Goal: Information Seeking & Learning: Find specific fact

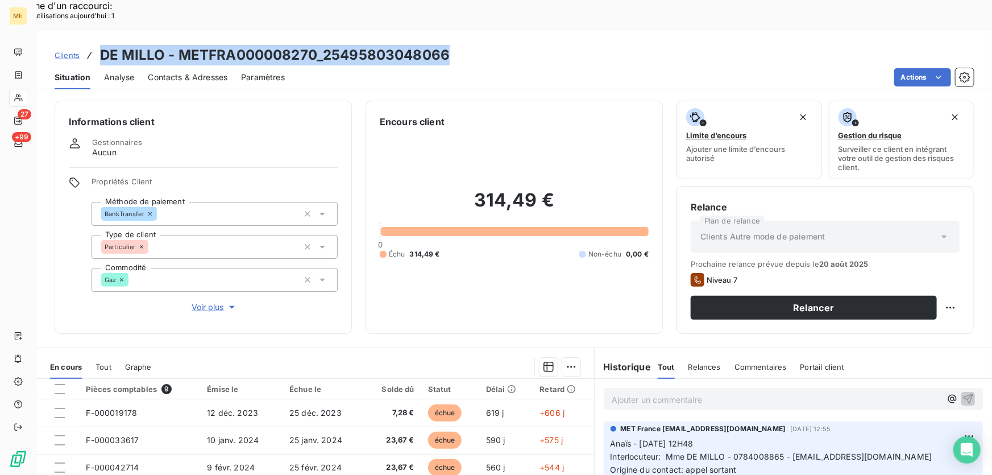
scroll to position [47, 0]
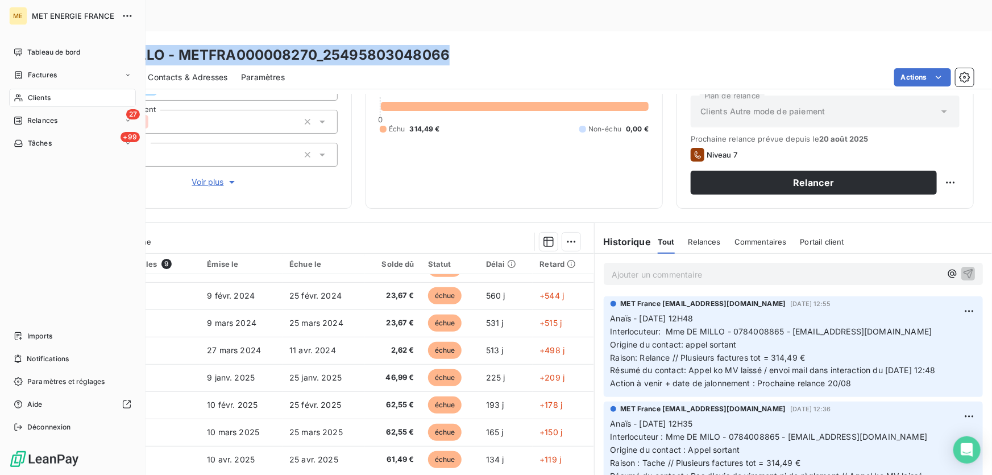
click at [28, 101] on span "Clients" at bounding box center [39, 98] width 23 height 10
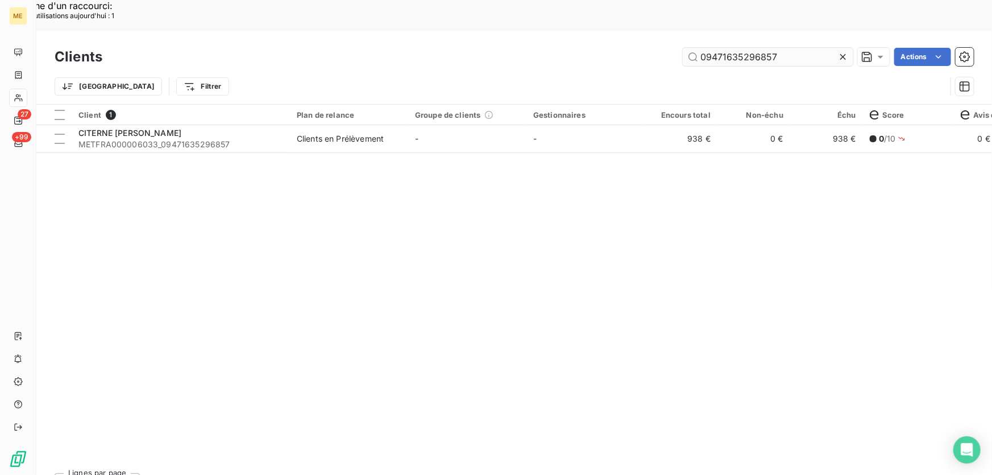
click at [738, 48] on input "09471635296857" at bounding box center [768, 57] width 171 height 18
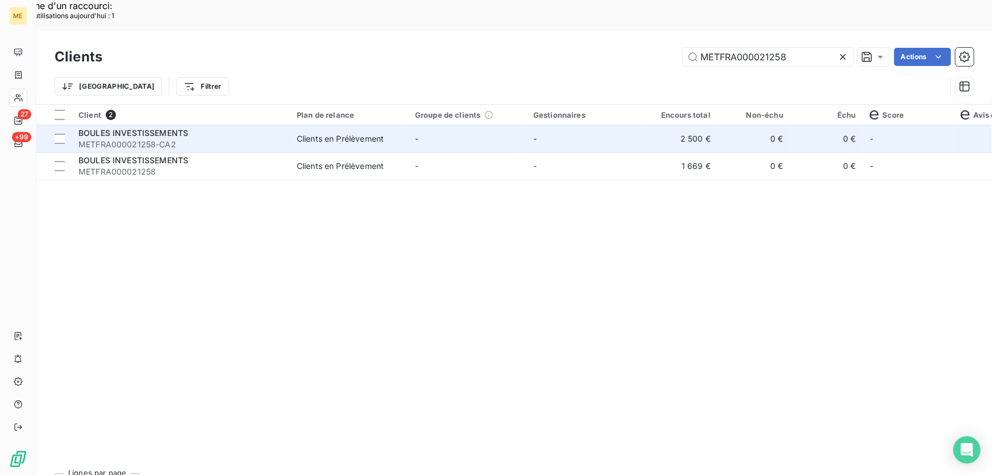
type input "METFRA000021258"
click at [488, 125] on td "-" at bounding box center [467, 138] width 118 height 27
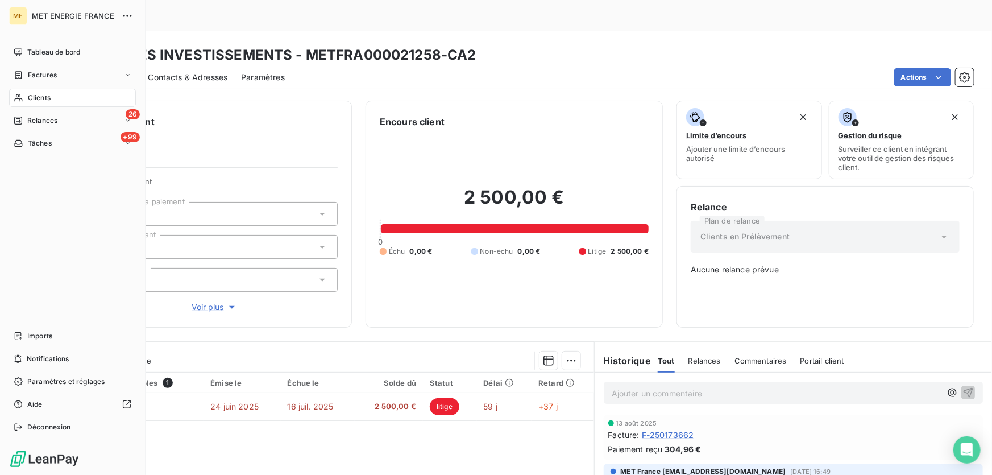
click at [15, 98] on icon at bounding box center [18, 97] width 8 height 7
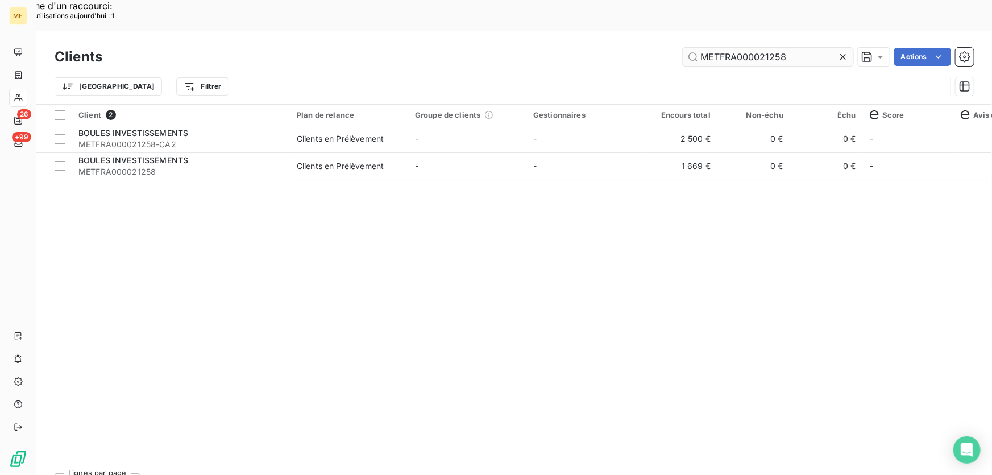
click at [728, 48] on input "METFRA000021258" at bounding box center [768, 57] width 171 height 18
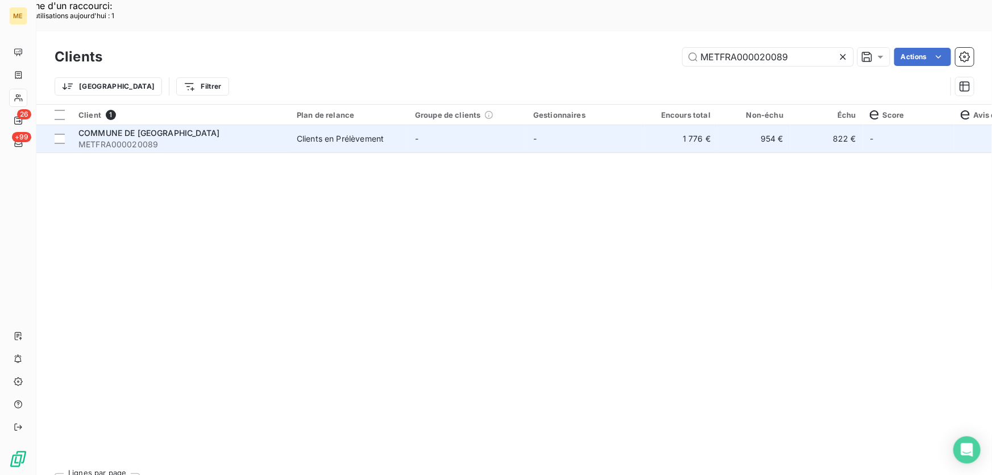
type input "METFRA000020089"
click at [445, 125] on td "-" at bounding box center [467, 138] width 118 height 27
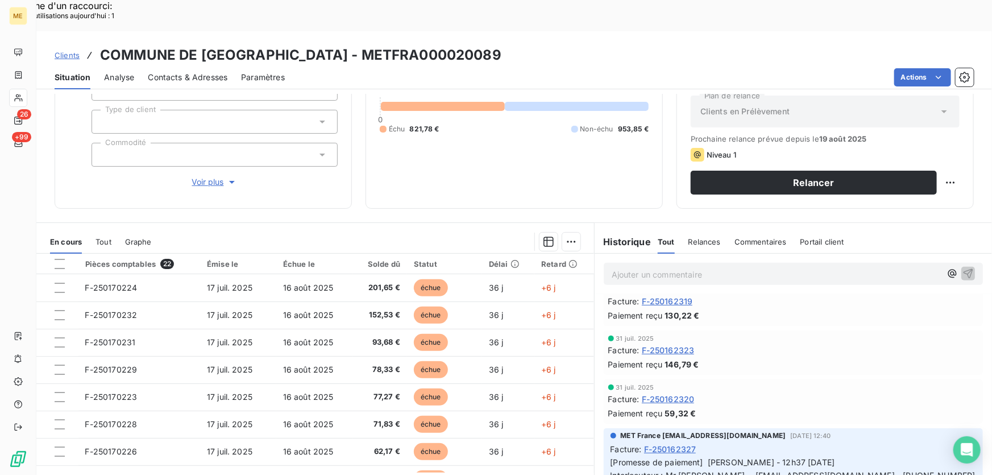
scroll to position [206, 0]
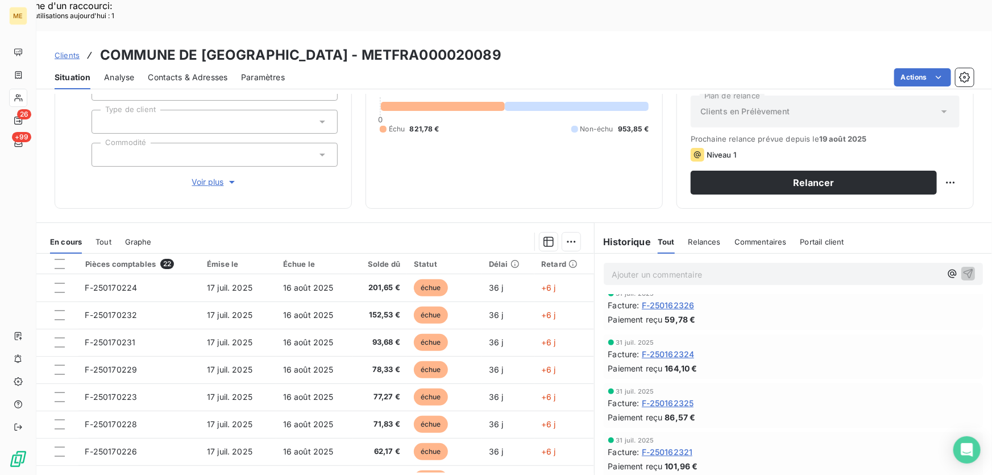
click at [67, 51] on span "Clients" at bounding box center [67, 55] width 25 height 9
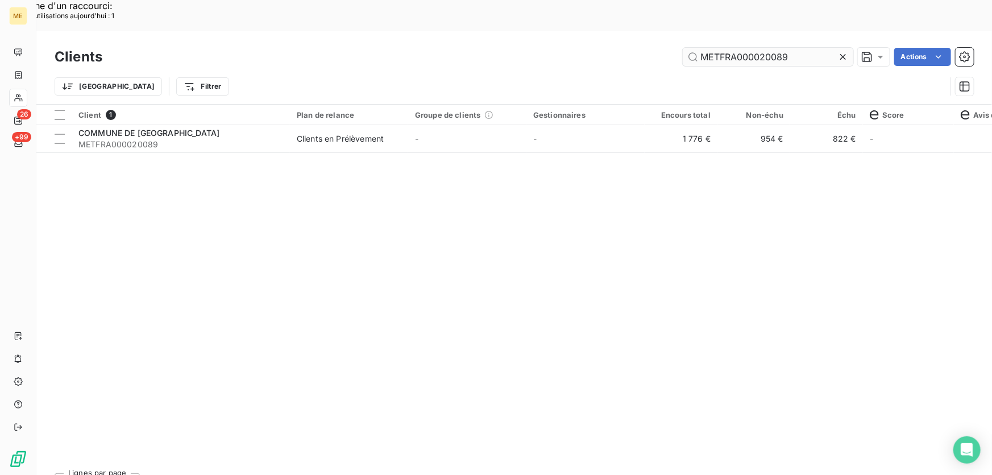
click at [734, 48] on input "METFRA000020089" at bounding box center [768, 57] width 171 height 18
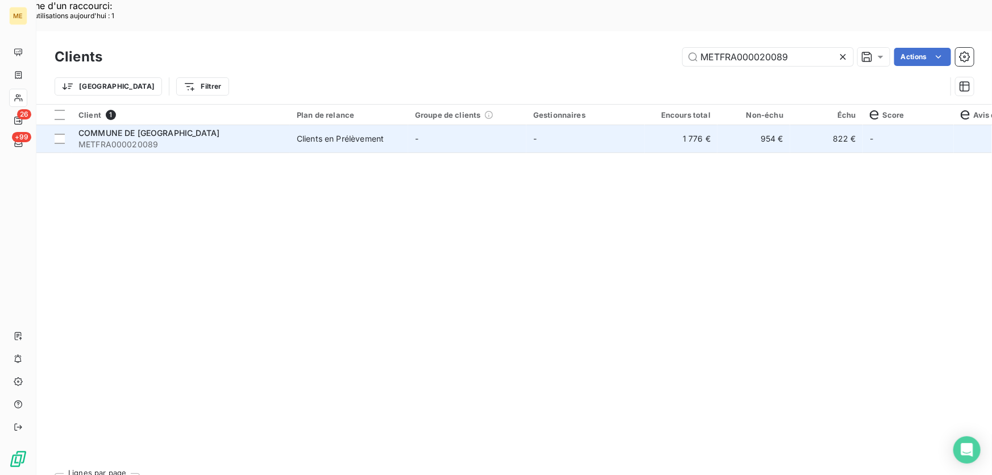
click at [229, 139] on span "METFRA000020089" at bounding box center [180, 144] width 205 height 11
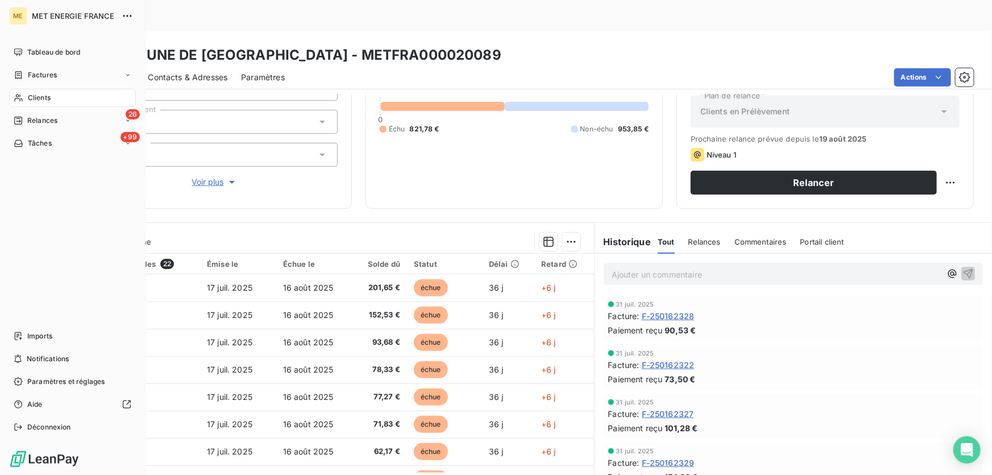
click at [23, 99] on icon at bounding box center [19, 97] width 10 height 9
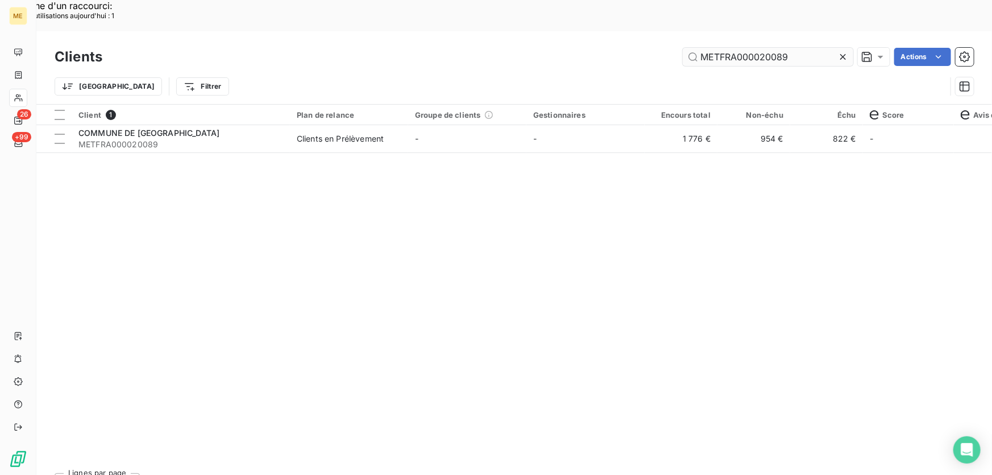
click at [724, 48] on input "METFRA000020089" at bounding box center [768, 57] width 171 height 18
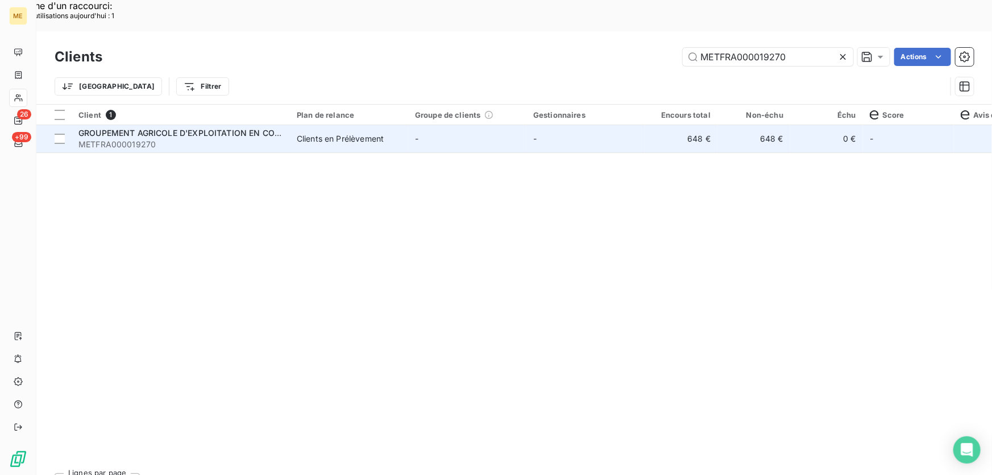
type input "METFRA000019270"
click at [464, 125] on td "-" at bounding box center [467, 138] width 118 height 27
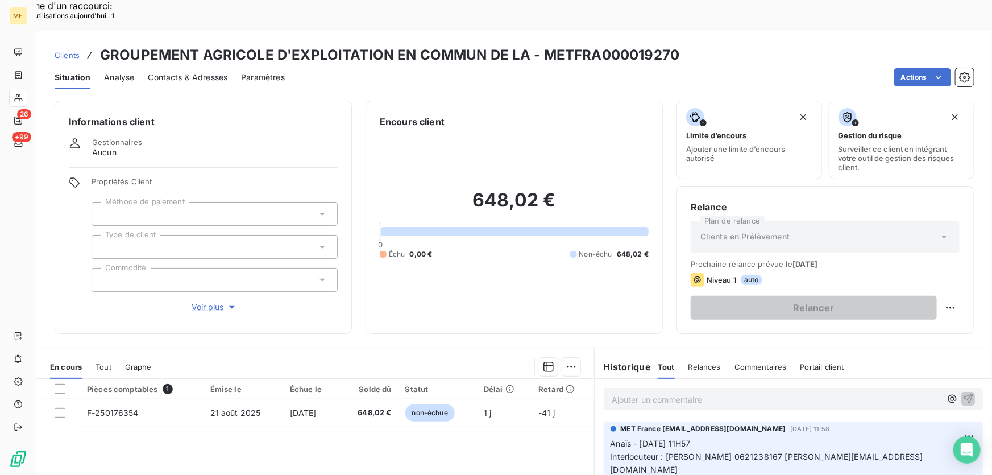
scroll to position [51, 0]
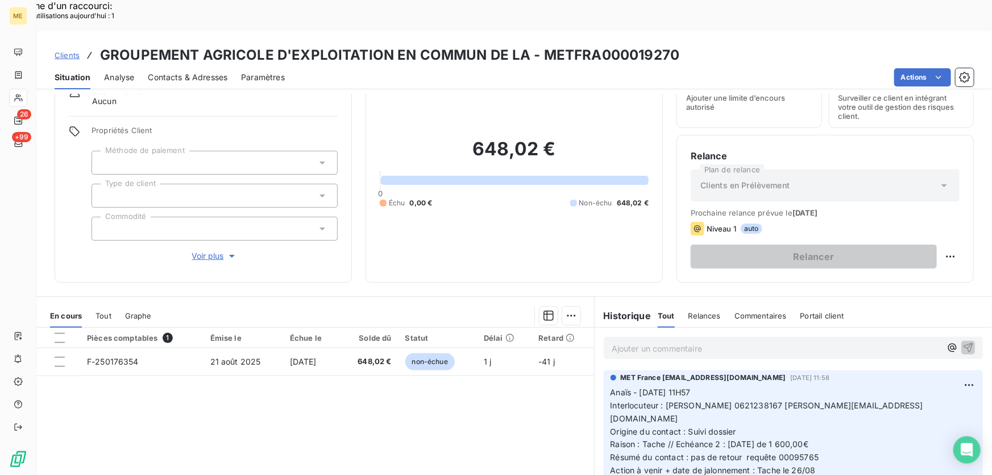
click at [687, 452] on span "Résumé du contact : pas de retour requête 00095765" at bounding box center [715, 457] width 209 height 10
drag, startPoint x: 661, startPoint y: 373, endPoint x: 917, endPoint y: 377, distance: 256.4
click at [916, 386] on p "Anaïs - [DATE] 11H57 Interlocuteur : [PERSON_NAME] 0621238167 [PERSON_NAME][EMA…" at bounding box center [794, 431] width 366 height 91
copy span "[PERSON_NAME] 0621238167 [PERSON_NAME][EMAIL_ADDRESS][DOMAIN_NAME]"
drag, startPoint x: 672, startPoint y: 400, endPoint x: 839, endPoint y: 401, distance: 167.1
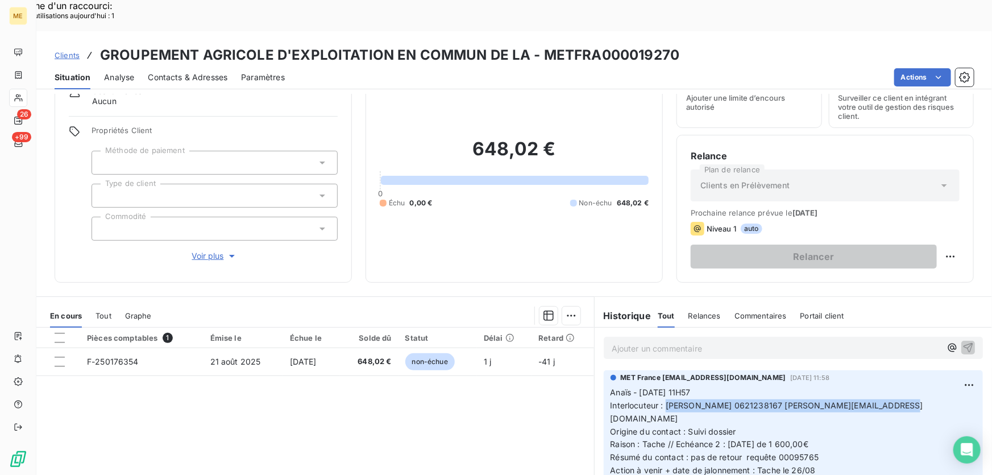
click at [839, 401] on p "Anaïs - [DATE] 11H57 Interlocuteur : [PERSON_NAME] 0621238167 [PERSON_NAME][EMA…" at bounding box center [794, 431] width 366 height 91
copy span "Echéance 2 : [DATE] de 1 600,00€"
drag, startPoint x: 751, startPoint y: 416, endPoint x: 835, endPoint y: 410, distance: 84.3
click at [835, 410] on p "Anaïs - [DATE] 11H57 Interlocuteur : [PERSON_NAME] 0621238167 [PERSON_NAME][EMA…" at bounding box center [794, 431] width 366 height 91
copy span "requête 00095765"
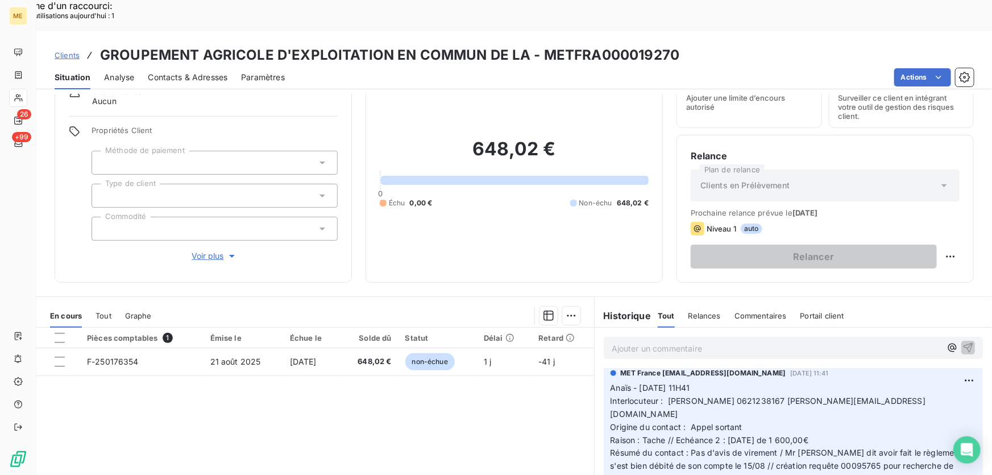
scroll to position [103, 0]
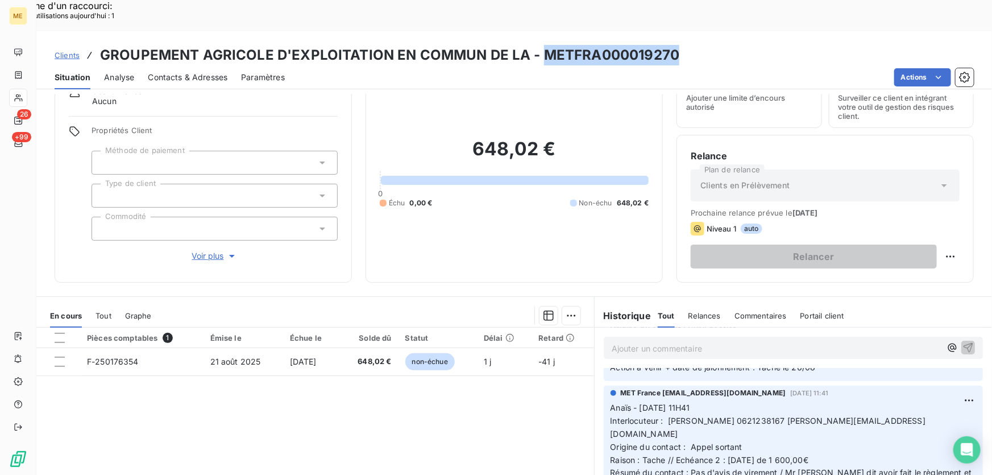
drag, startPoint x: 676, startPoint y: 19, endPoint x: 539, endPoint y: 27, distance: 137.2
click at [539, 45] on div "Clients GROUPEMENT AGRICOLE D'EXPLOITATION EN COMMUN DE LA - METFRA000019270" at bounding box center [514, 55] width 956 height 20
copy h3 "METFRA000019270"
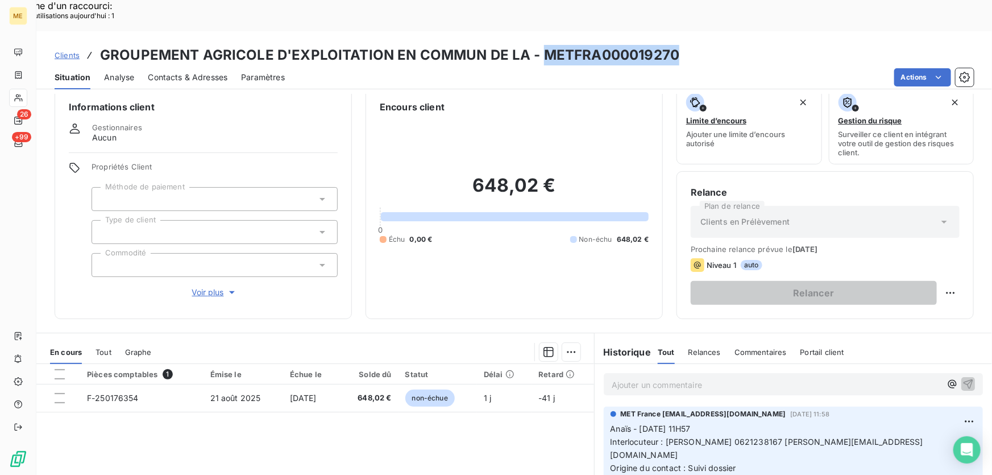
scroll to position [0, 0]
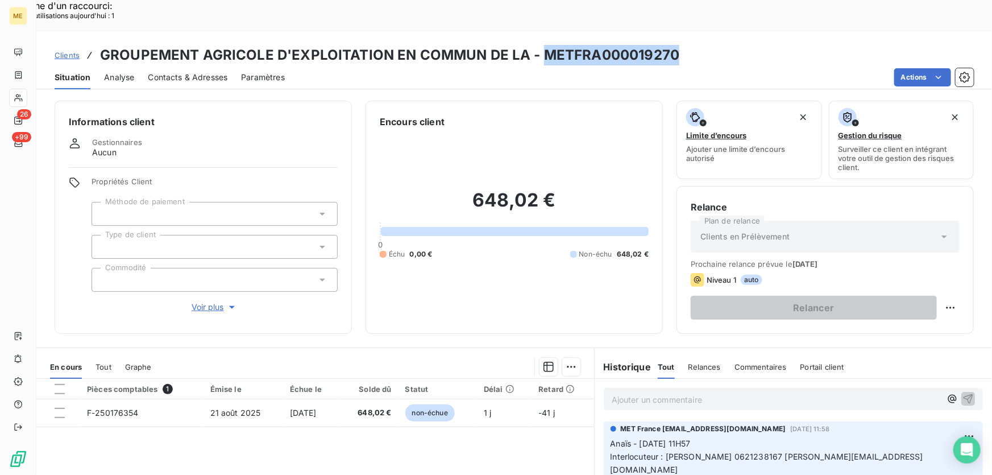
click at [221, 301] on span "Voir plus" at bounding box center [214, 306] width 45 height 11
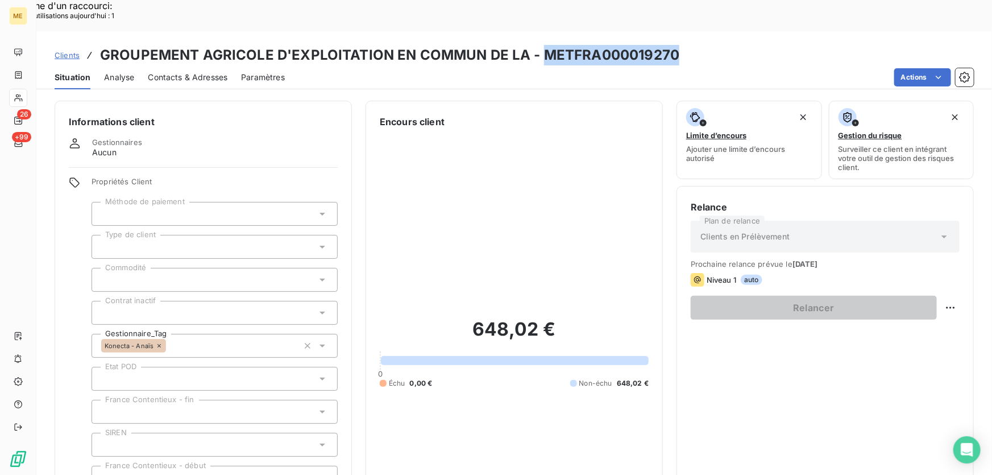
click at [650, 45] on h3 "GROUPEMENT AGRICOLE D'EXPLOITATION EN COMMUN DE LA - METFRA000019270" at bounding box center [389, 55] width 579 height 20
click at [669, 68] on div "Actions" at bounding box center [635, 77] width 675 height 18
drag, startPoint x: 672, startPoint y: 25, endPoint x: 541, endPoint y: 27, distance: 131.3
click at [541, 45] on h3 "GROUPEMENT AGRICOLE D'EXPLOITATION EN COMMUN DE LA - METFRA000019270" at bounding box center [389, 55] width 579 height 20
copy h3 "METFRA000019270"
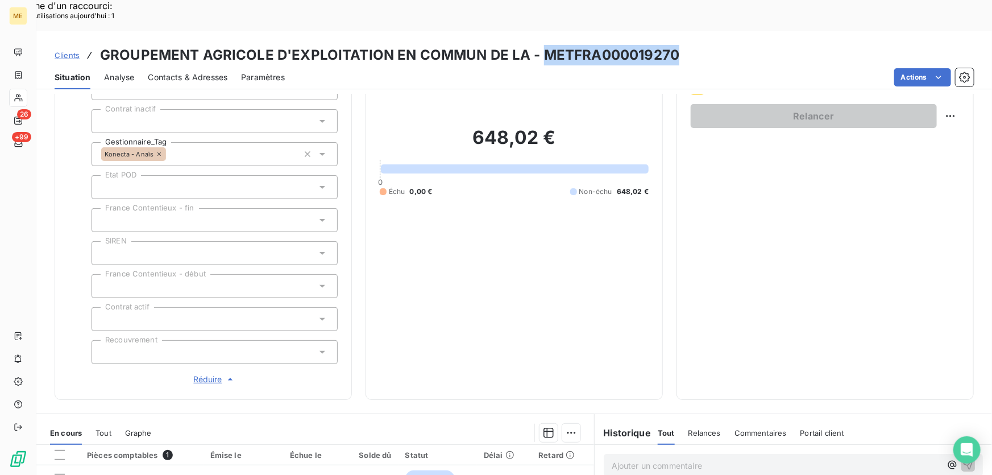
scroll to position [310, 0]
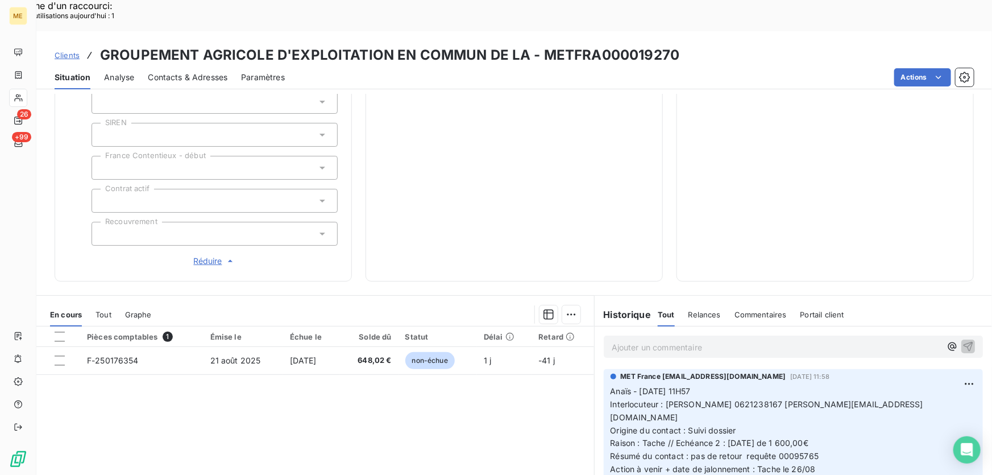
click at [713, 340] on p "Ajouter un commentaire ﻿" at bounding box center [776, 347] width 329 height 14
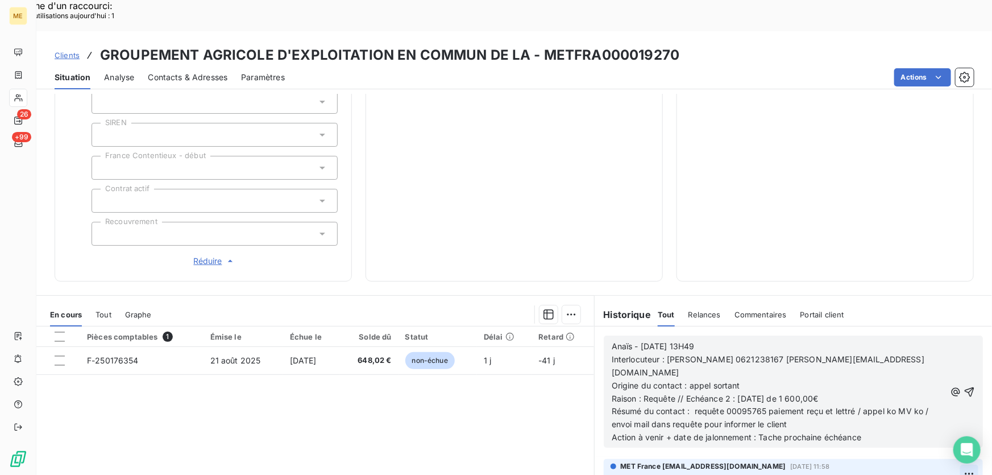
drag, startPoint x: 957, startPoint y: 346, endPoint x: 949, endPoint y: 348, distance: 8.3
click at [964, 386] on icon "button" at bounding box center [969, 391] width 11 height 11
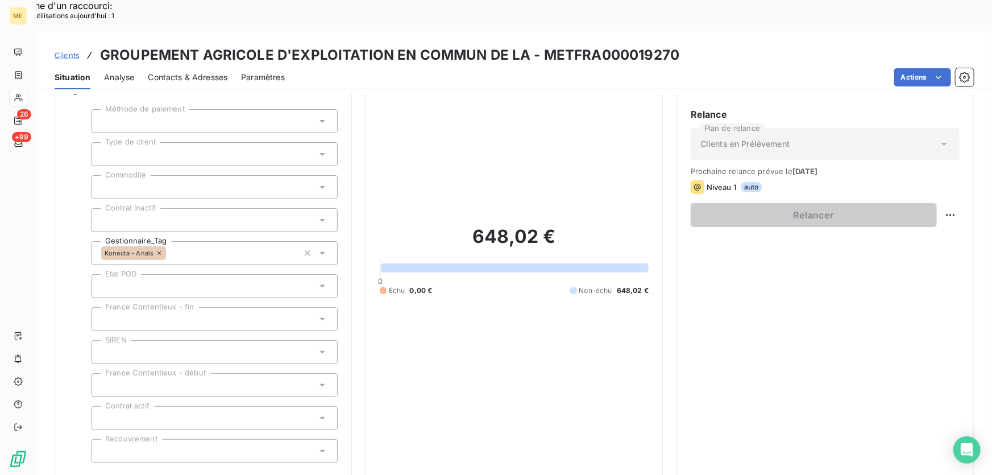
scroll to position [0, 0]
